Goal: Answer question/provide support: Share knowledge or assist other users

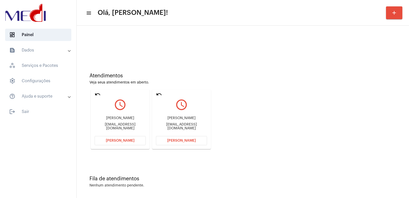
click at [179, 117] on div "Jean Paulo jeanpauo@icloud.com" at bounding box center [181, 122] width 51 height 23
copy div "Jean Paulo"
click at [113, 120] on div "Lucas Ferreira Motroni" at bounding box center [120, 118] width 51 height 4
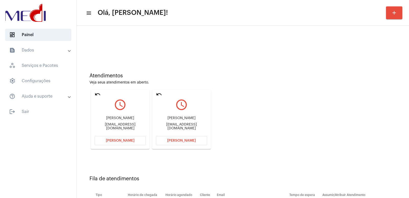
click at [113, 120] on div "Lucas Ferreira Motroni" at bounding box center [120, 118] width 51 height 4
copy div "Lucas Ferreira Motroni"
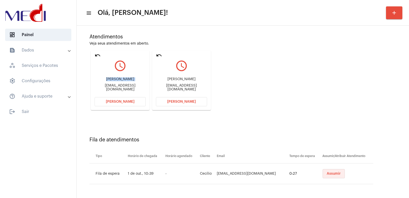
click at [330, 170] on button "Assumir" at bounding box center [334, 173] width 22 height 9
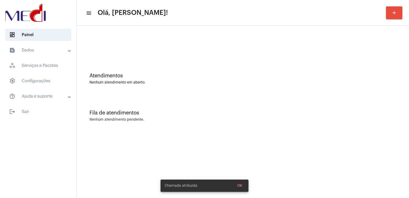
scroll to position [0, 0]
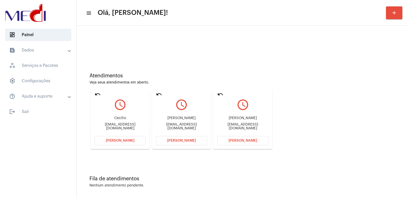
click at [238, 116] on div "Jean Paulo jeanpauo@icloud.com" at bounding box center [242, 122] width 51 height 23
click at [236, 126] on div "jeanpauo@icloud.com" at bounding box center [242, 126] width 51 height 8
copy mat-card-content "jeanpauo@icloud.com Abrir Chamada"
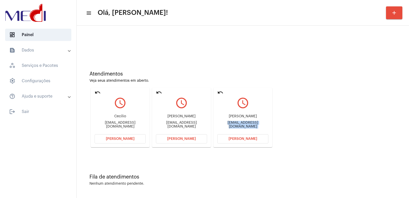
scroll to position [2, 0]
click at [110, 122] on div "ceciliobatista@gmail.com" at bounding box center [120, 124] width 51 height 8
copy div "ceciliobatista@gmail.com Abrir Chamada undo query_builder"
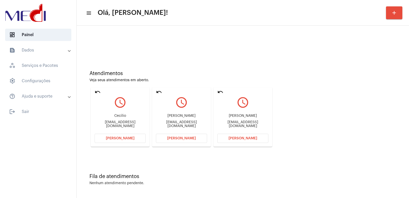
click at [184, 116] on div "Lucas Ferreira Motroni" at bounding box center [181, 116] width 51 height 4
click at [118, 138] on span "[PERSON_NAME]" at bounding box center [120, 138] width 29 height 4
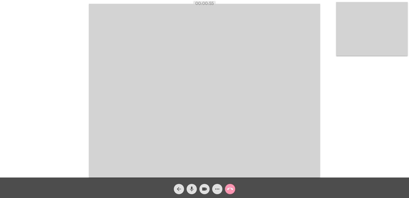
click at [231, 188] on mat-icon "call_end" at bounding box center [230, 189] width 6 height 6
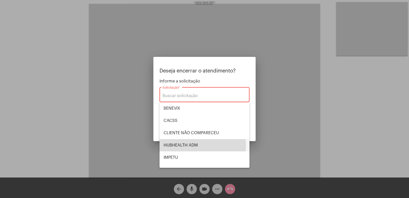
click at [178, 145] on span "HUBHEALTH ADM" at bounding box center [205, 145] width 82 height 12
type input "HUBHEALTH ADM"
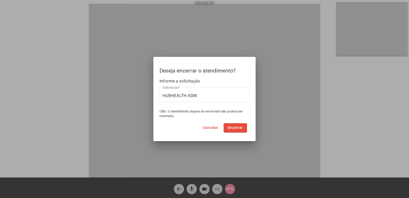
drag, startPoint x: 239, startPoint y: 120, endPoint x: 238, endPoint y: 125, distance: 5.2
click at [239, 122] on div "Deseja encerrar o atendimento? Informe a solicitação HUBHEALTH ADM Solicitação …" at bounding box center [204, 100] width 90 height 64
click at [238, 126] on span "Encerrar" at bounding box center [235, 128] width 15 height 4
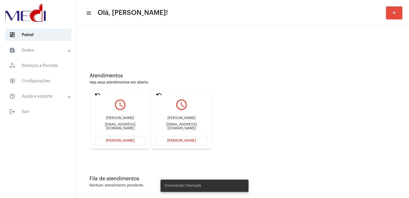
drag, startPoint x: 175, startPoint y: 124, endPoint x: 180, endPoint y: 119, distance: 6.5
click at [176, 123] on div "Jean Paulo jeanpauo@icloud.com" at bounding box center [181, 122] width 51 height 23
click at [181, 118] on div "Jean Paulo jeanpauo@icloud.com" at bounding box center [181, 122] width 51 height 23
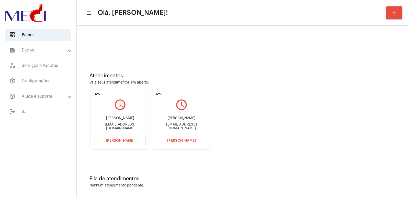
click at [181, 118] on div "Jean Paulo jeanpauo@icloud.com" at bounding box center [181, 122] width 51 height 23
copy div "Jean Paulo"
click at [191, 137] on button "Abrir Chamada" at bounding box center [181, 140] width 51 height 9
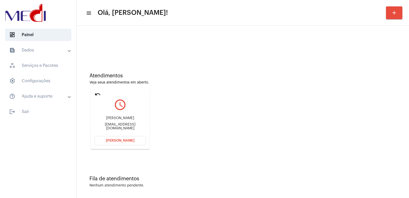
click at [127, 116] on div "Lucas Ferreira Motroni lucasmotroni9@gmail.com" at bounding box center [120, 122] width 51 height 23
copy div "Lucas Ferreira Motroni"
click at [125, 143] on button "[PERSON_NAME]" at bounding box center [120, 140] width 51 height 9
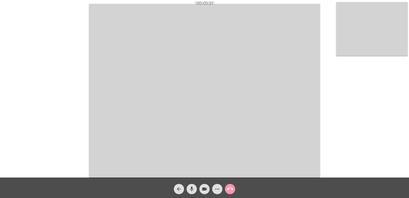
click at [230, 188] on mat-icon "call_end" at bounding box center [230, 189] width 6 height 6
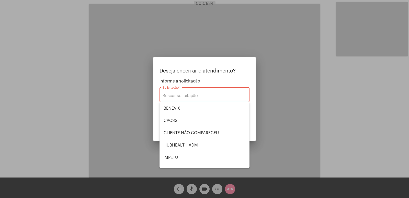
scroll to position [77, 0]
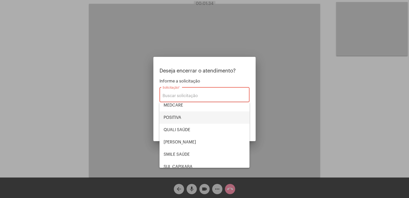
click at [170, 114] on span "POSITIVA" at bounding box center [205, 117] width 82 height 12
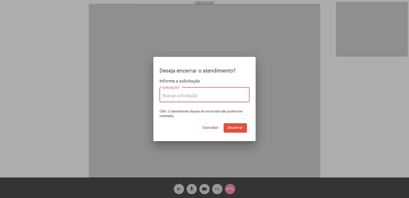
type input "POSITIVA"
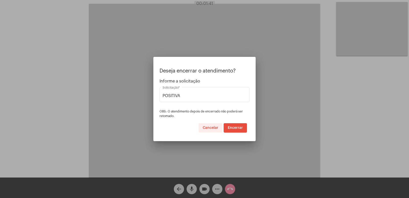
click at [213, 130] on button "Cancelar" at bounding box center [211, 127] width 24 height 9
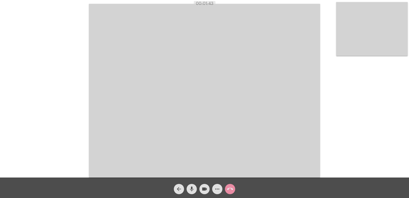
click at [232, 191] on mat-icon "call_end" at bounding box center [230, 189] width 6 height 6
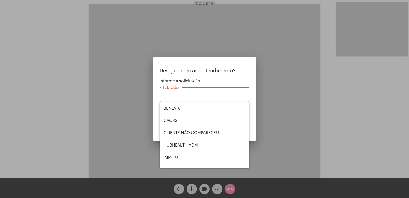
scroll to position [51, 0]
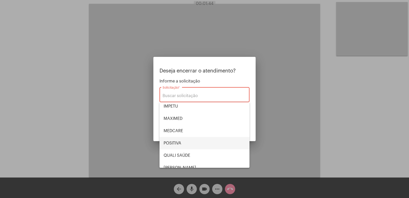
click at [188, 139] on span "POSITIVA" at bounding box center [205, 143] width 82 height 12
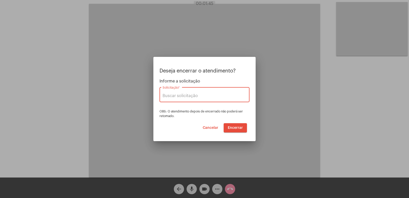
type input "POSITIVA"
click at [238, 128] on span "Encerrar" at bounding box center [235, 128] width 15 height 4
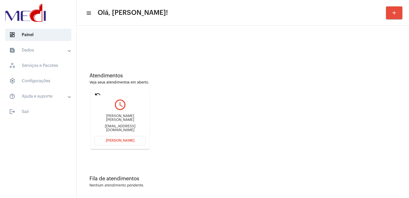
drag, startPoint x: 0, startPoint y: 0, endPoint x: 129, endPoint y: 121, distance: 177.0
click at [129, 121] on div "Sandro Guilherme Furlani" at bounding box center [120, 118] width 51 height 8
copy div "Sandro Guilherme Furlani"
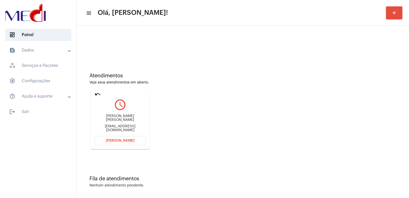
click at [143, 145] on mat-card "undo query_builder Sandro Guilherme Furlani sandrofurlani@yahoo.com.br Abrir Ch…" at bounding box center [120, 118] width 59 height 59
drag, startPoint x: 124, startPoint y: 142, endPoint x: 108, endPoint y: 2, distance: 141.0
click at [124, 141] on button "[PERSON_NAME]" at bounding box center [120, 140] width 51 height 9
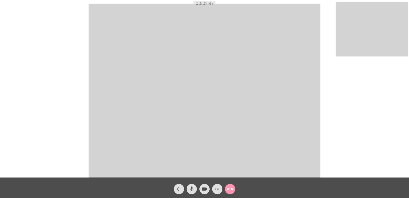
click at [230, 185] on span "call_end" at bounding box center [230, 189] width 6 height 10
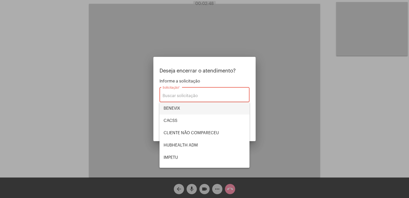
click at [177, 108] on span "BENEVIX" at bounding box center [205, 108] width 82 height 12
type input "BENEVIX"
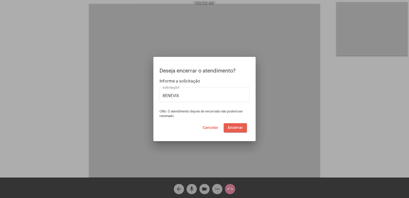
click at [232, 129] on button "Encerrar" at bounding box center [235, 127] width 23 height 9
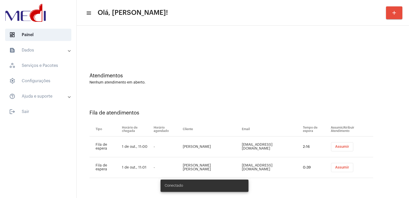
click at [330, 152] on td "Assumir" at bounding box center [351, 146] width 44 height 21
click at [332, 149] on button "Assumir" at bounding box center [342, 146] width 22 height 9
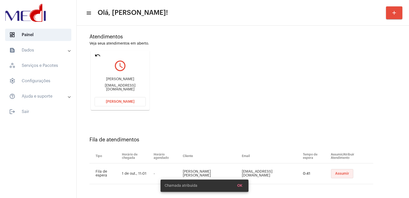
click at [335, 175] on span "Assumir" at bounding box center [342, 173] width 14 height 4
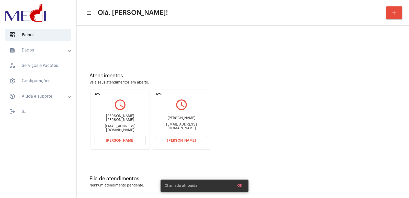
click at [188, 111] on mat-card-content "query_builder [PERSON_NAME] de Mello [EMAIL_ADDRESS][DOMAIN_NAME] [PERSON_NAME]" at bounding box center [181, 115] width 51 height 38
click at [183, 118] on div "[PERSON_NAME]" at bounding box center [181, 118] width 51 height 4
copy div "[PERSON_NAME]"
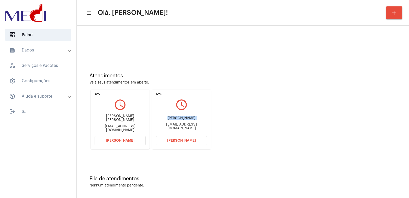
drag, startPoint x: 179, startPoint y: 136, endPoint x: 165, endPoint y: 108, distance: 31.6
click at [178, 133] on mat-card-content "query_builder [PERSON_NAME] de Mello [EMAIL_ADDRESS][DOMAIN_NAME] [PERSON_NAME]" at bounding box center [181, 115] width 51 height 38
click at [183, 142] on span "[PERSON_NAME]" at bounding box center [181, 141] width 29 height 4
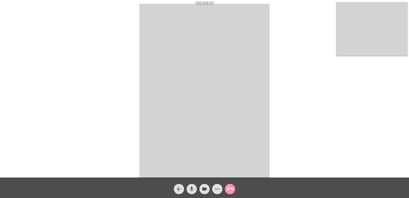
click at [231, 186] on mat-icon "call_end" at bounding box center [230, 189] width 6 height 6
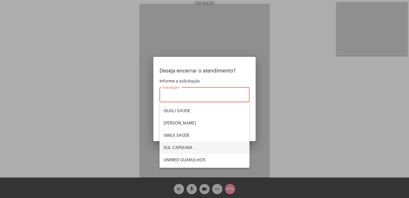
scroll to position [106, 0]
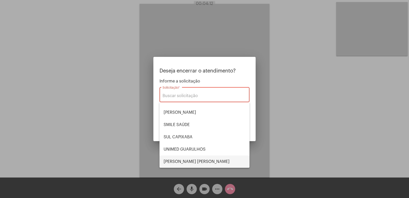
click at [188, 158] on span "[PERSON_NAME]" at bounding box center [205, 161] width 82 height 12
type input "VERA CRUZ"
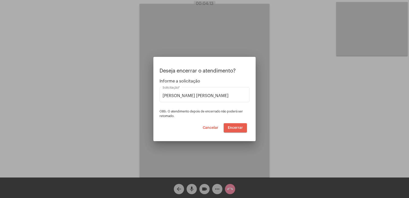
click at [233, 123] on button "Encerrar" at bounding box center [235, 127] width 23 height 9
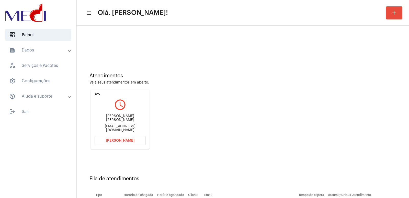
click at [114, 120] on div "Mariani Neves" at bounding box center [120, 118] width 51 height 8
copy div "Mariani Neves"
click at [110, 143] on button "Abrir Chamada" at bounding box center [120, 140] width 51 height 9
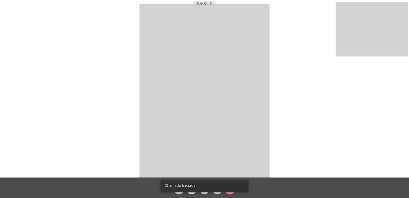
click at [195, 101] on video at bounding box center [205, 90] width 130 height 173
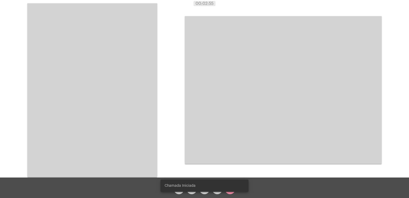
click at [230, 189] on snack-bar-container "Chamada Iniciada" at bounding box center [205, 185] width 88 height 12
click at [228, 189] on snack-bar-container "Chamada Iniciada" at bounding box center [205, 185] width 88 height 12
click at [106, 100] on video at bounding box center [92, 89] width 130 height 173
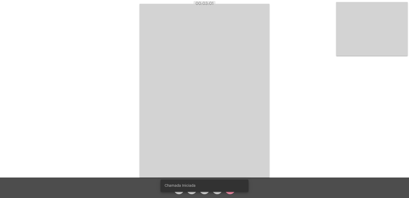
click at [229, 189] on snack-bar-container "Chamada Iniciada" at bounding box center [205, 185] width 88 height 12
click at [228, 189] on snack-bar-container "Chamada Iniciada" at bounding box center [205, 185] width 88 height 12
click at [219, 187] on simple-snack-bar "Chamada Iniciada" at bounding box center [205, 185] width 80 height 5
click at [228, 189] on snack-bar-container "Chamada Iniciada" at bounding box center [205, 185] width 88 height 12
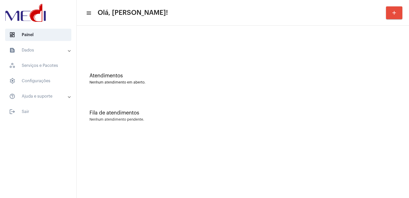
click at [117, 57] on div at bounding box center [242, 42] width 327 height 29
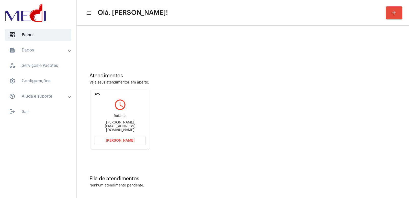
click at [117, 123] on div "Rafaela rafaela-lorenzi@live.com" at bounding box center [120, 122] width 51 height 23
copy mat-card-content "rafaela-lorenzi@live.com Abrir Chamada"
click at [121, 142] on span "[PERSON_NAME]" at bounding box center [120, 141] width 29 height 4
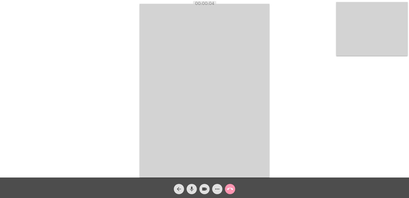
click at [168, 99] on video at bounding box center [205, 90] width 130 height 173
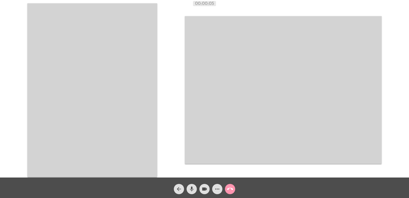
click at [141, 99] on video at bounding box center [92, 89] width 130 height 173
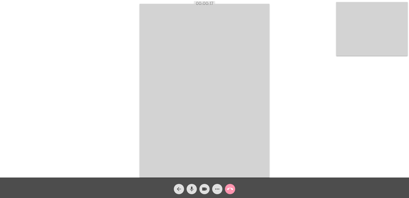
drag, startPoint x: 265, startPoint y: 143, endPoint x: 183, endPoint y: 163, distance: 84.4
click at [261, 143] on video at bounding box center [205, 90] width 130 height 173
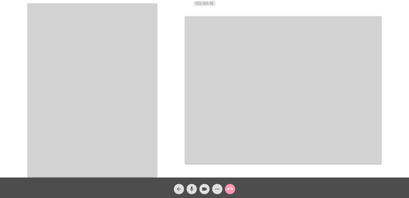
drag, startPoint x: 102, startPoint y: 112, endPoint x: 145, endPoint y: 139, distance: 50.8
click at [103, 112] on video at bounding box center [92, 89] width 130 height 173
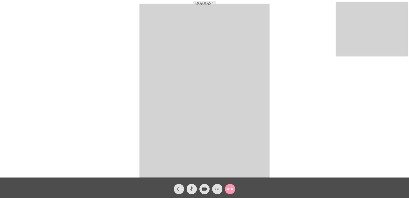
click at [192, 190] on mat-icon "mic" at bounding box center [192, 189] width 6 height 6
click at [203, 190] on mat-icon "videocam" at bounding box center [204, 189] width 6 height 6
click at [141, 174] on video at bounding box center [205, 90] width 130 height 173
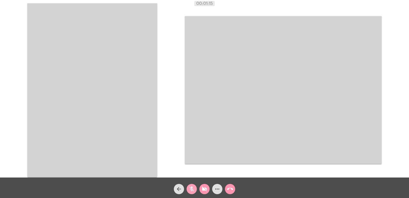
click at [196, 187] on button "mic_off" at bounding box center [192, 189] width 10 height 10
click at [201, 187] on button "videocam_off" at bounding box center [204, 189] width 10 height 10
click at [179, 191] on mat-icon "arrow_back" at bounding box center [179, 189] width 6 height 6
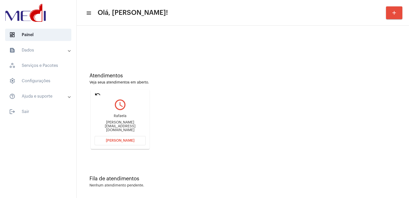
drag, startPoint x: 94, startPoint y: 89, endPoint x: 95, endPoint y: 94, distance: 4.5
click at [94, 91] on mat-card "undo query_builder Rafaela rafaela-lorenzi@live.com Abrir Chamada" at bounding box center [120, 118] width 59 height 59
click at [95, 94] on mat-icon "undo" at bounding box center [98, 94] width 6 height 6
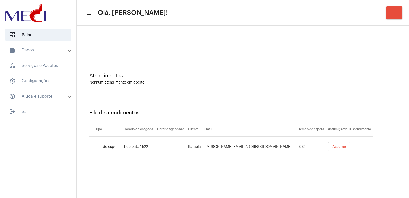
click at [138, 182] on mat-sidenav-content "menu Olá, Vivian! add Atendimentos Nenhum atendimento em aberto. Fila de atendi…" at bounding box center [243, 99] width 332 height 198
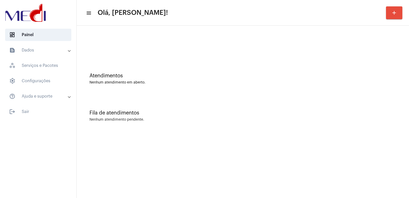
click at [131, 68] on div "Atendimentos Nenhum atendimento em aberto." at bounding box center [242, 76] width 327 height 37
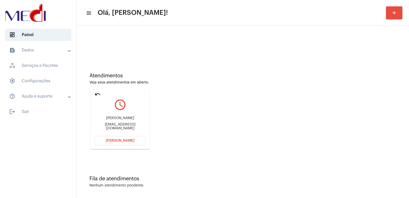
click at [122, 125] on div "jairaafilho@gmail.com" at bounding box center [120, 126] width 51 height 8
click at [118, 120] on div "Joelson Alves Amorim" at bounding box center [120, 118] width 51 height 4
copy div "Joelson Alves Amorim"
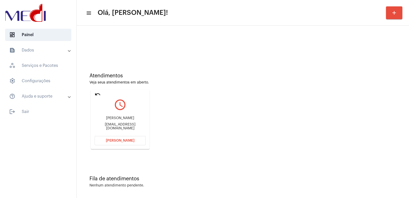
click at [247, 62] on div "Atendimentos Veja seus atendimentos em aberto. undo query_builder Joelson Alves…" at bounding box center [242, 109] width 327 height 103
click at [132, 139] on span "[PERSON_NAME]" at bounding box center [120, 141] width 29 height 4
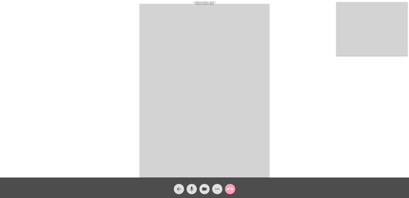
click at [231, 187] on mat-icon "call_end" at bounding box center [230, 189] width 6 height 6
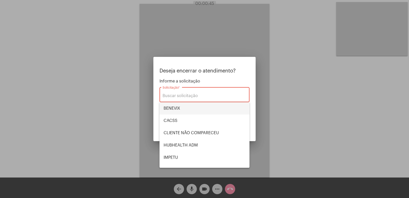
click at [172, 105] on span "BENEVIX" at bounding box center [205, 108] width 82 height 12
type input "BENEVIX"
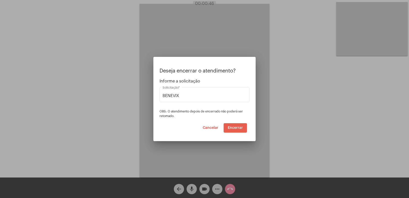
click at [236, 128] on span "Encerrar" at bounding box center [235, 128] width 15 height 4
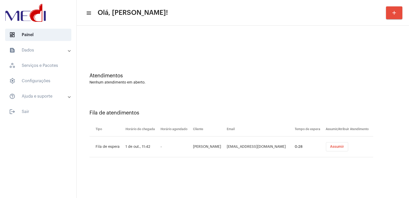
click at [211, 146] on td "Jean Paulo da Silva" at bounding box center [209, 146] width 34 height 21
drag, startPoint x: 211, startPoint y: 146, endPoint x: 114, endPoint y: 6, distance: 169.6
click at [211, 146] on td "Jean Paulo da Silva" at bounding box center [209, 146] width 34 height 21
copy td "Paulo"
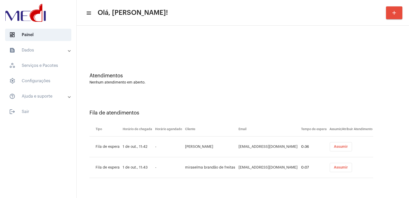
click at [338, 170] on button "Assumir" at bounding box center [341, 167] width 22 height 9
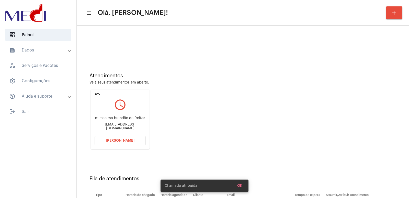
click at [112, 119] on div "miraselma brandão de freitas" at bounding box center [120, 118] width 51 height 4
copy div "miraselma brandão de freitas"
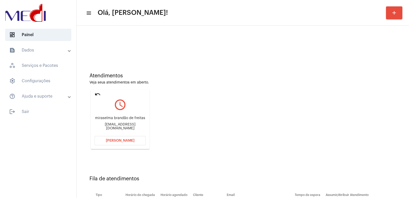
click at [120, 136] on button "Abrir Chamada" at bounding box center [120, 140] width 51 height 9
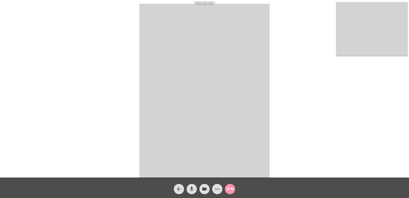
click at [232, 187] on mat-icon "call_end" at bounding box center [230, 189] width 6 height 6
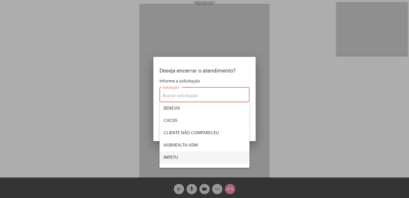
scroll to position [26, 0]
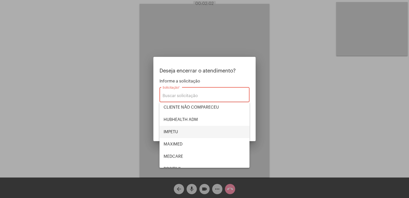
click at [191, 132] on span "IMPETU" at bounding box center [205, 131] width 82 height 12
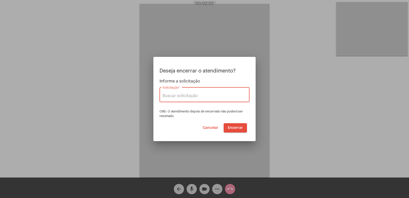
type input "IMPETU"
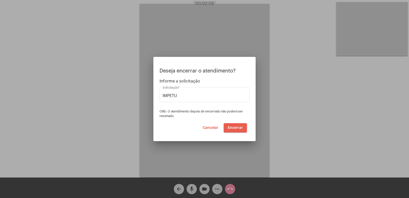
click at [236, 129] on span "Encerrar" at bounding box center [235, 128] width 15 height 4
click at [237, 128] on span "Encerrar" at bounding box center [235, 128] width 15 height 4
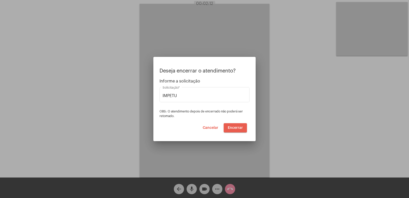
click at [237, 128] on video at bounding box center [205, 90] width 130 height 173
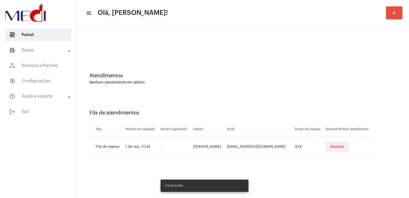
click at [336, 144] on button "Assumir" at bounding box center [337, 146] width 22 height 9
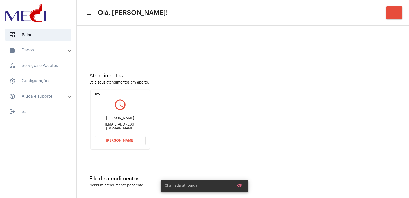
click at [118, 124] on div "[EMAIL_ADDRESS][DOMAIN_NAME]" at bounding box center [120, 126] width 51 height 8
click at [117, 117] on div "[PERSON_NAME] [EMAIL_ADDRESS][DOMAIN_NAME]" at bounding box center [120, 122] width 51 height 23
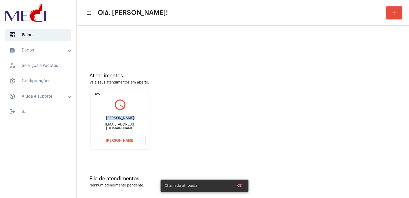
copy div "[PERSON_NAME]"
click at [126, 141] on span "[PERSON_NAME]" at bounding box center [120, 141] width 29 height 4
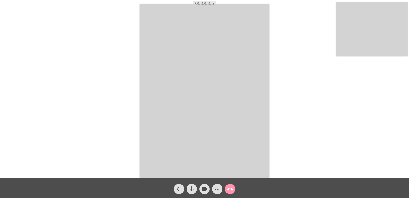
click at [239, 102] on video at bounding box center [205, 90] width 130 height 173
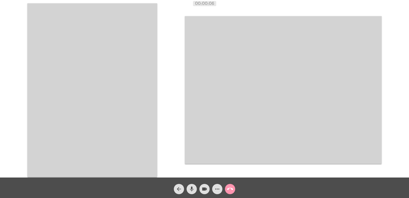
click at [105, 71] on video at bounding box center [92, 89] width 130 height 173
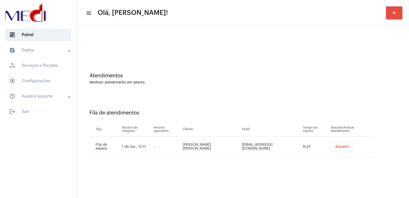
click at [209, 143] on td "Jean Paulo da Silva" at bounding box center [210, 146] width 59 height 21
copy td "Jean Paulo da Silva"
click at [333, 144] on button "Assumir" at bounding box center [342, 146] width 22 height 9
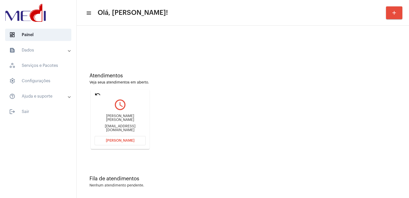
click at [117, 118] on div "Jean Paulo da Silva jp2519732@gmail.com" at bounding box center [120, 122] width 51 height 23
copy div "Jean Paulo da Silva"
click at [133, 139] on button "[PERSON_NAME]" at bounding box center [120, 140] width 51 height 9
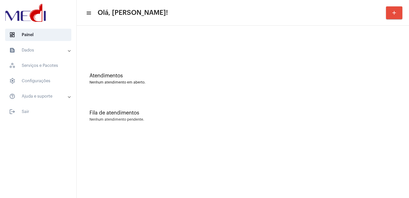
click at [256, 74] on div "Atendimentos" at bounding box center [242, 76] width 307 height 6
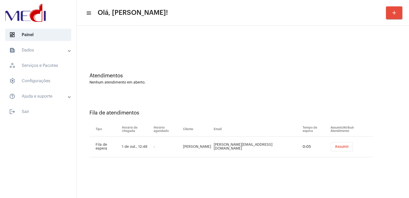
click at [212, 146] on td "[PERSON_NAME]" at bounding box center [197, 146] width 31 height 21
copy td "[PERSON_NAME]"
click at [244, 146] on td "[EMAIL_ADDRESS][DOMAIN_NAME]" at bounding box center [256, 146] width 89 height 21
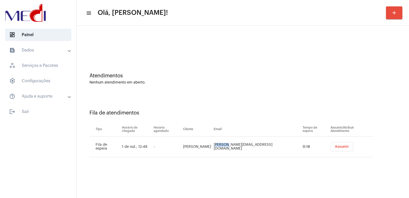
click at [244, 146] on td "[EMAIL_ADDRESS][DOMAIN_NAME]" at bounding box center [256, 146] width 89 height 21
copy td "[EMAIL_ADDRESS][DOMAIN_NAME]"
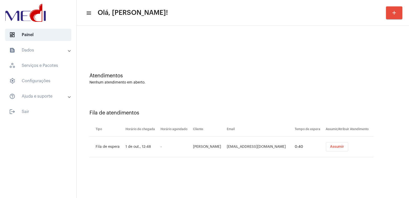
drag, startPoint x: 135, startPoint y: 119, endPoint x: 141, endPoint y: 121, distance: 5.7
click at [135, 119] on div "Fila de atendimentos Tipo Horário de chegada Horário agendado Cliente Email Tem…" at bounding box center [242, 132] width 327 height 74
click at [334, 148] on span "Assumir" at bounding box center [337, 147] width 14 height 4
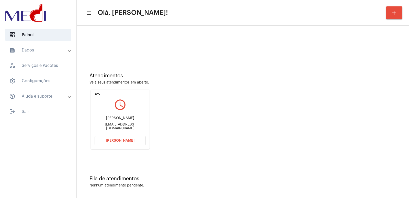
click at [94, 93] on mat-card "undo query_builder [PERSON_NAME] [EMAIL_ADDRESS][DOMAIN_NAME] Abrir Chamada" at bounding box center [120, 118] width 59 height 59
click at [95, 93] on mat-icon "undo" at bounding box center [98, 94] width 6 height 6
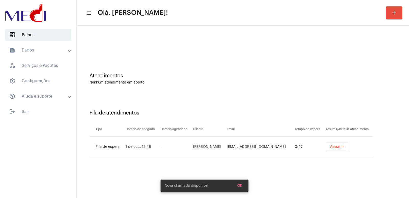
click at [330, 147] on span "Assumir" at bounding box center [337, 147] width 14 height 4
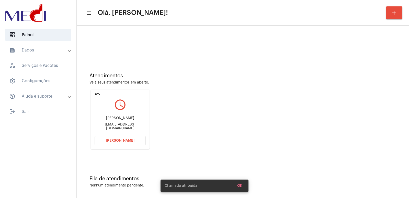
click at [117, 120] on div "[PERSON_NAME]" at bounding box center [120, 118] width 51 height 4
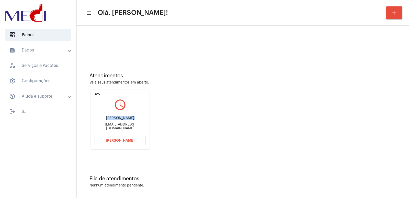
copy div "[PERSON_NAME]"
click at [120, 140] on span "[PERSON_NAME]" at bounding box center [120, 141] width 29 height 4
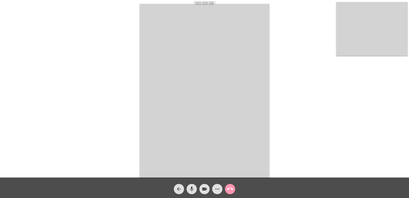
click at [229, 188] on mat-icon "call_end" at bounding box center [230, 189] width 6 height 6
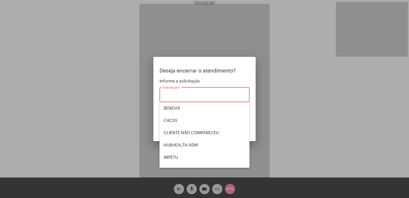
scroll to position [106, 0]
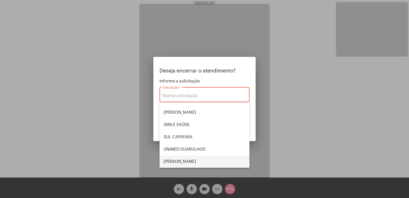
click at [181, 167] on span "[PERSON_NAME]" at bounding box center [205, 161] width 82 height 12
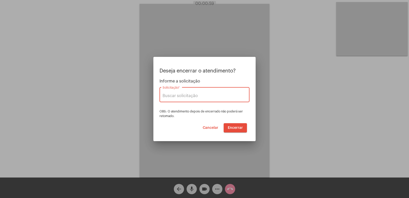
type input "[PERSON_NAME]"
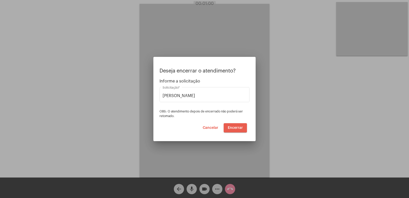
click at [231, 127] on span "Encerrar" at bounding box center [235, 128] width 15 height 4
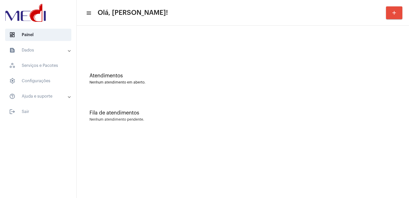
drag, startPoint x: 325, startPoint y: 118, endPoint x: 219, endPoint y: 88, distance: 110.4
click at [325, 118] on div "Nenhum atendimento pendente." at bounding box center [242, 120] width 307 height 4
click at [95, 43] on div at bounding box center [242, 42] width 327 height 29
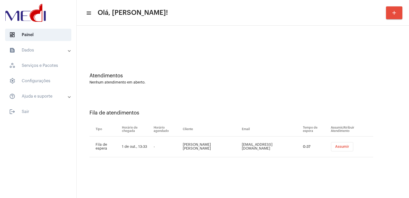
click at [335, 147] on span "Assumir" at bounding box center [342, 147] width 14 height 4
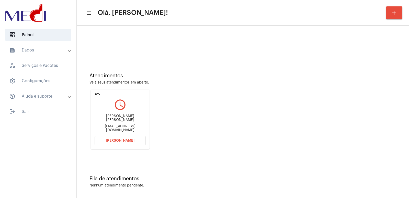
click at [116, 120] on div "[PERSON_NAME] [PERSON_NAME]" at bounding box center [120, 118] width 51 height 8
click at [116, 120] on div "Jean Marcos Santos" at bounding box center [120, 118] width 51 height 8
copy div "Jean Marcos Santos"
click at [111, 143] on button "Abrir Chamada" at bounding box center [120, 140] width 51 height 9
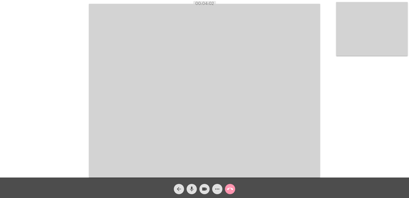
click at [229, 188] on mat-icon "call_end" at bounding box center [230, 189] width 6 height 6
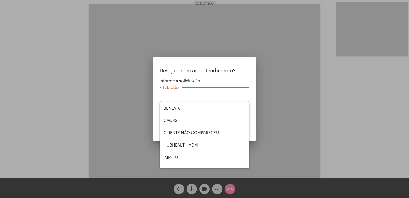
scroll to position [106, 0]
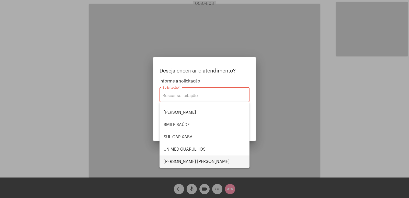
click at [199, 160] on span "VERA CRUZ" at bounding box center [205, 161] width 82 height 12
type input "VERA CRUZ"
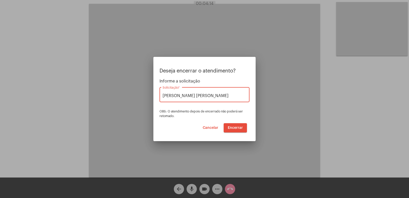
click at [238, 125] on button "Encerrar" at bounding box center [235, 127] width 23 height 9
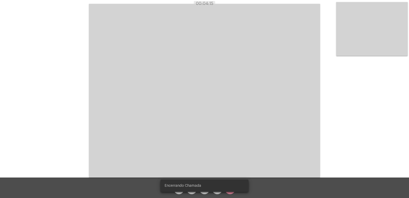
click at [238, 125] on video at bounding box center [204, 90] width 231 height 173
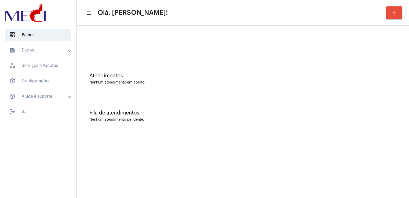
click at [276, 136] on mat-sidenav-content "menu Olá, [PERSON_NAME]! add Atendimentos Nenhum atendimento em aberto. Fila de…" at bounding box center [243, 99] width 332 height 198
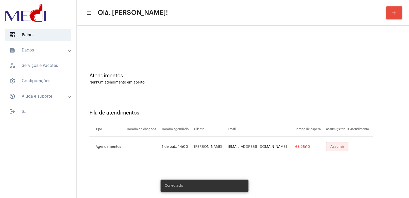
click at [330, 142] on button "Assumir" at bounding box center [337, 146] width 22 height 9
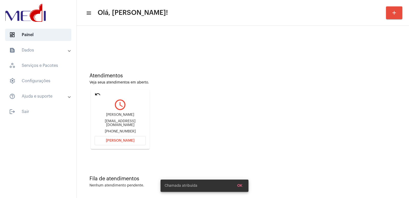
click at [116, 117] on div "Rafaela Correia da Silva" at bounding box center [120, 115] width 51 height 4
copy div "Rafaela Correia da Silva"
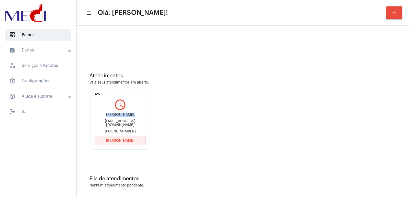
click at [111, 137] on button "[PERSON_NAME]" at bounding box center [120, 140] width 51 height 9
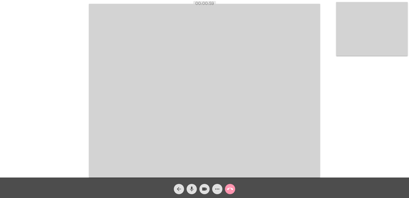
click at [384, 39] on video at bounding box center [372, 29] width 72 height 54
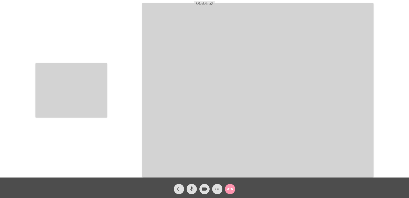
click at [87, 90] on video at bounding box center [72, 90] width 72 height 54
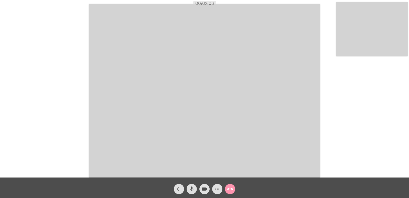
click at [228, 187] on mat-icon "call_end" at bounding box center [230, 189] width 6 height 6
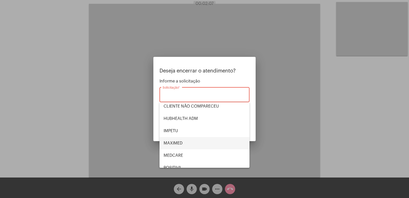
scroll to position [77, 0]
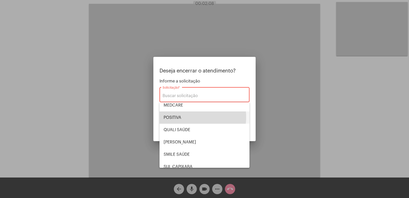
click at [190, 117] on span "POSITIVA" at bounding box center [205, 117] width 82 height 12
type input "POSITIVA"
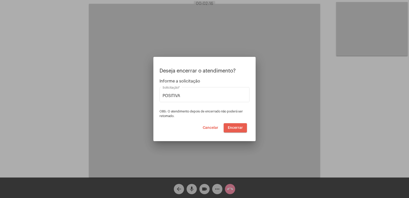
click at [238, 126] on span "Encerrar" at bounding box center [235, 128] width 15 height 4
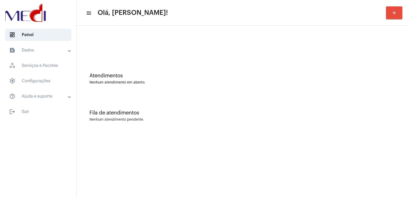
drag, startPoint x: 174, startPoint y: 95, endPoint x: 166, endPoint y: 81, distance: 17.0
click at [166, 81] on div "Atendimentos Nenhum atendimento em aberto." at bounding box center [242, 79] width 307 height 12
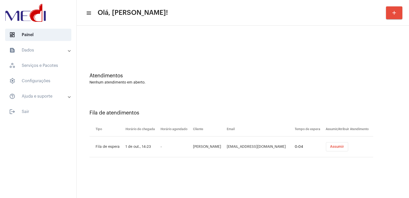
drag, startPoint x: 126, startPoint y: 41, endPoint x: 80, endPoint y: 18, distance: 51.2
click at [120, 41] on div at bounding box center [242, 42] width 327 height 29
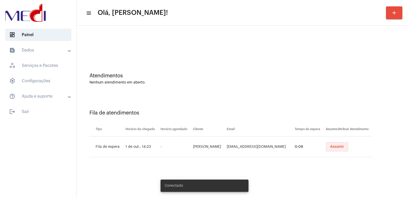
click at [343, 148] on span "Assumir" at bounding box center [337, 147] width 14 height 4
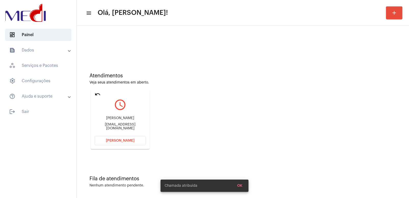
click at [112, 118] on div "[PERSON_NAME]" at bounding box center [120, 118] width 51 height 4
click at [112, 118] on div "Paulo Aparecido Boaventura" at bounding box center [120, 118] width 51 height 4
copy div "Paulo Aparecido Boaventura"
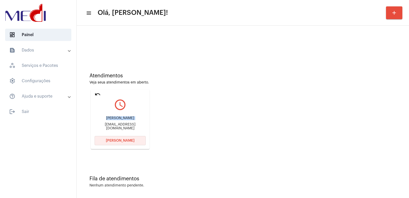
click at [115, 142] on button "Abrir Chamada" at bounding box center [120, 140] width 51 height 9
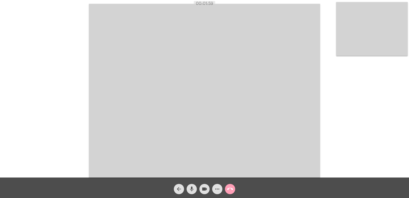
click at [228, 192] on span "call_end" at bounding box center [230, 189] width 6 height 10
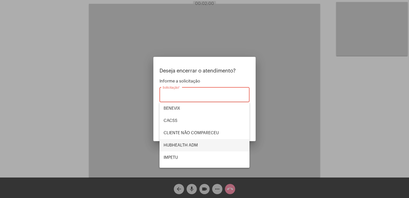
scroll to position [106, 0]
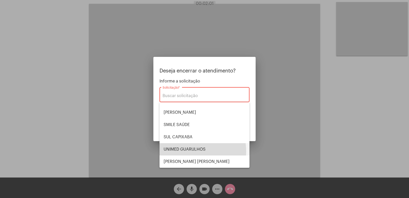
click at [186, 151] on span "UNIMED GUARULHOS" at bounding box center [205, 149] width 82 height 12
type input "UNIMED GUARULHOS"
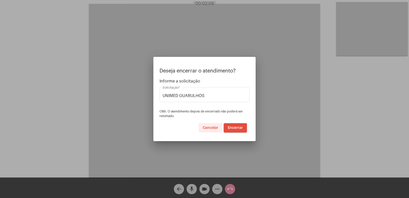
click at [216, 129] on span "Cancelar" at bounding box center [211, 128] width 16 height 4
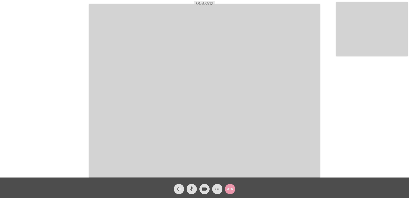
click at [229, 189] on mat-icon "call_end" at bounding box center [230, 189] width 6 height 6
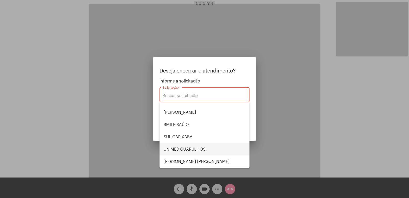
click at [198, 151] on span "UNIMED GUARULHOS" at bounding box center [205, 149] width 82 height 12
type input "UNIMED GUARULHOS"
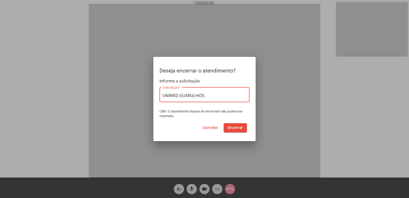
click at [233, 128] on span "Encerrar" at bounding box center [235, 128] width 15 height 4
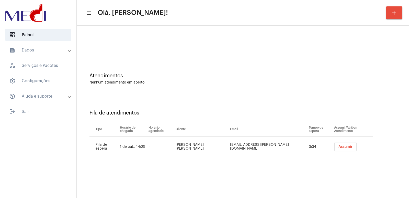
click at [141, 72] on div "Atendimentos Nenhum atendimento em aberto." at bounding box center [242, 76] width 327 height 37
click at [220, 149] on td "[PERSON_NAME] [PERSON_NAME]" at bounding box center [201, 146] width 54 height 21
copy td "[PERSON_NAME] [PERSON_NAME]"
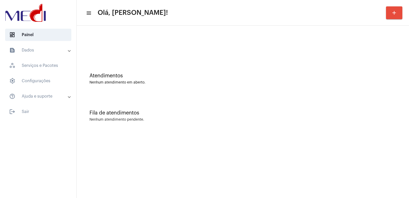
drag, startPoint x: 82, startPoint y: 49, endPoint x: 64, endPoint y: 44, distance: 18.4
click at [77, 49] on div "Atendimentos Nenhum atendimento em aberto. Fila de atendimentos Nenhum atendime…" at bounding box center [243, 80] width 332 height 109
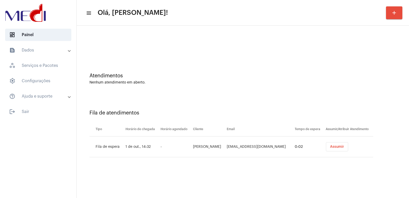
click at [130, 84] on div "Nenhum atendimento em aberto." at bounding box center [242, 83] width 307 height 4
click at [346, 147] on button "Assumir" at bounding box center [337, 146] width 22 height 9
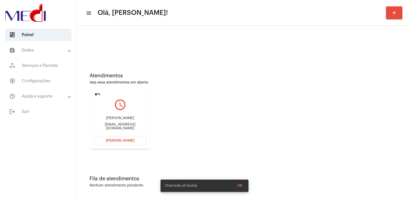
click at [119, 118] on div "Pamella Americo Pitzer" at bounding box center [120, 118] width 51 height 4
copy div "Pamella Americo Pitzer"
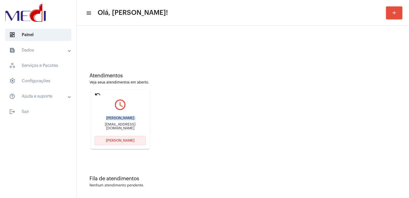
click at [127, 144] on button "[PERSON_NAME]" at bounding box center [120, 140] width 51 height 9
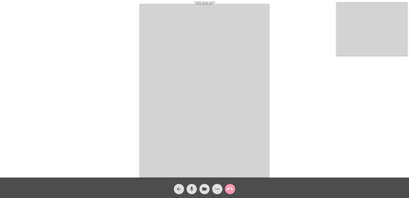
click at [230, 190] on mat-icon "call_end" at bounding box center [230, 189] width 6 height 6
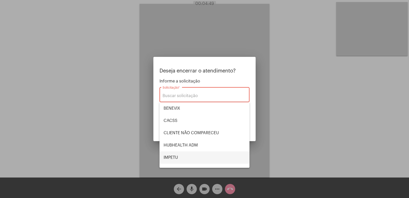
click at [184, 156] on span "IMPETU" at bounding box center [205, 157] width 82 height 12
type input "IMPETU"
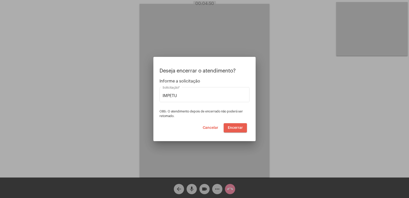
click at [235, 128] on span "Encerrar" at bounding box center [235, 128] width 15 height 4
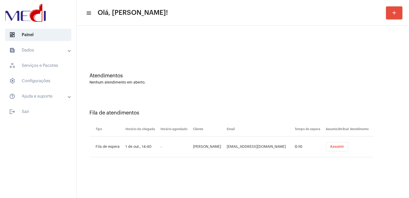
click at [127, 90] on div "Atendimentos Nenhum atendimento em aberto." at bounding box center [242, 76] width 327 height 37
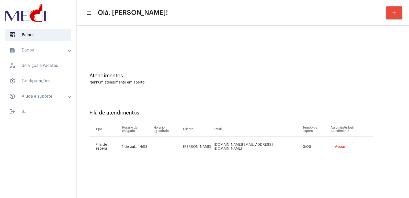
drag, startPoint x: 280, startPoint y: 186, endPoint x: 288, endPoint y: 182, distance: 9.2
click at [280, 186] on mat-sidenav-content "menu Olá, [PERSON_NAME]! add Atendimentos Nenhum atendimento em aberto. Fila de…" at bounding box center [243, 99] width 332 height 198
click at [335, 147] on span "Assumir" at bounding box center [342, 147] width 14 height 4
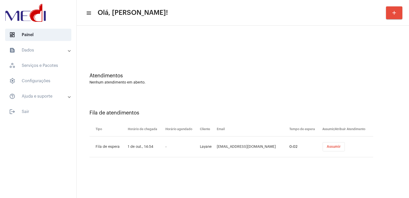
click at [285, 187] on mat-sidenav-content "menu Olá, [PERSON_NAME]! add Atendimentos Nenhum atendimento em aberto. Fila de…" at bounding box center [243, 99] width 332 height 198
click at [327, 146] on span "Assumir" at bounding box center [334, 147] width 14 height 4
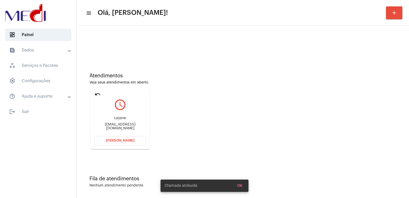
click at [127, 117] on div "Layane [EMAIL_ADDRESS][DOMAIN_NAME]" at bounding box center [120, 122] width 51 height 23
drag, startPoint x: 125, startPoint y: 118, endPoint x: 121, endPoint y: 120, distance: 4.8
click at [121, 120] on div "Layane" at bounding box center [120, 118] width 51 height 4
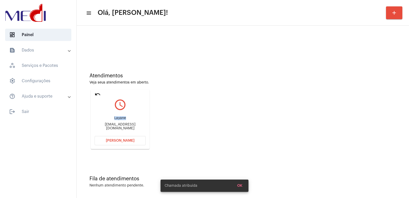
click at [121, 120] on div "Layane" at bounding box center [120, 118] width 51 height 4
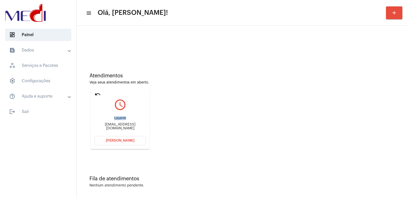
copy div "Layane"
click at [121, 140] on span "[PERSON_NAME]" at bounding box center [120, 141] width 29 height 4
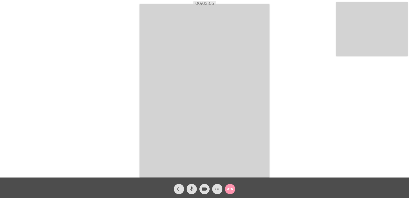
click at [331, 42] on div "Acessando Câmera e Microfone..." at bounding box center [205, 89] width 408 height 177
drag, startPoint x: 340, startPoint y: 46, endPoint x: 343, endPoint y: 48, distance: 4.0
click at [343, 48] on video at bounding box center [372, 29] width 72 height 54
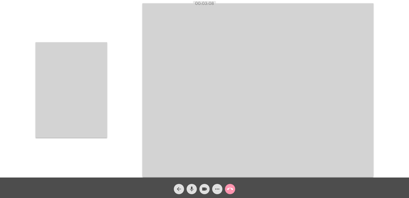
click at [91, 65] on video at bounding box center [72, 89] width 72 height 95
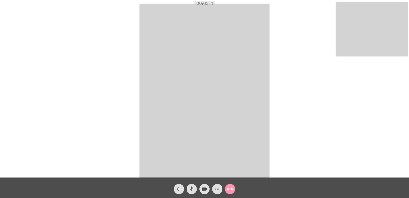
click at [228, 190] on mat-icon "call_end" at bounding box center [230, 189] width 6 height 6
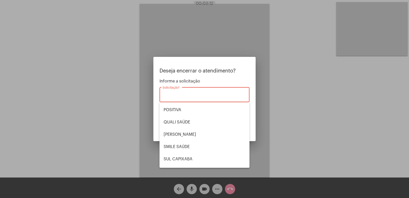
scroll to position [106, 0]
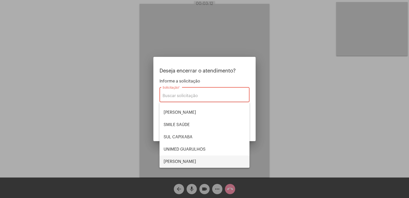
click at [187, 157] on span "[PERSON_NAME]" at bounding box center [205, 161] width 82 height 12
type input "[PERSON_NAME]"
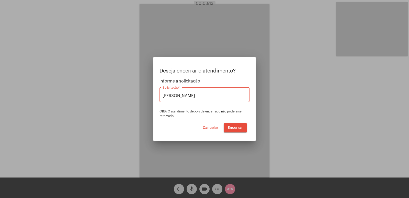
click at [236, 125] on button "Encerrar" at bounding box center [235, 127] width 23 height 9
